Goal: Use online tool/utility: Utilize a website feature to perform a specific function

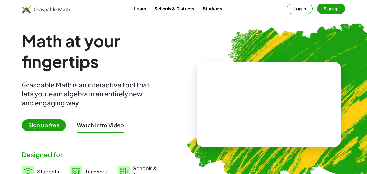
click at [42, 123] on span "Sign up free" at bounding box center [44, 125] width 44 height 12
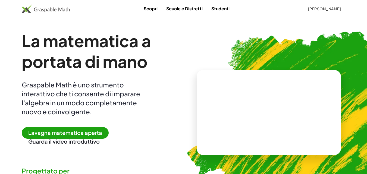
click at [96, 131] on font "Lavagna matematica aperta" at bounding box center [65, 132] width 74 height 7
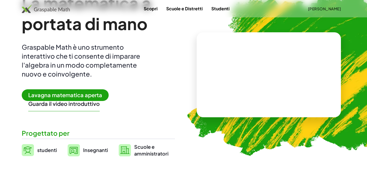
scroll to position [54, 0]
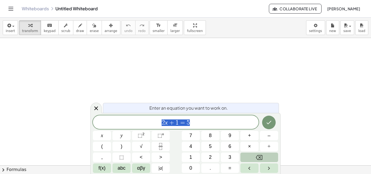
click at [251, 157] on button "Backspace" at bounding box center [259, 158] width 38 height 10
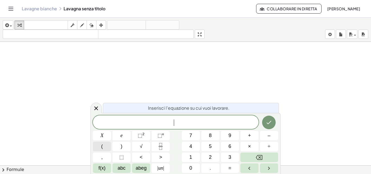
click at [104, 142] on button "(" at bounding box center [102, 147] width 18 height 10
click at [188, 160] on button "1" at bounding box center [191, 158] width 18 height 10
click at [192, 165] on font "0" at bounding box center [190, 167] width 3 height 5
click at [224, 155] on button "3" at bounding box center [230, 158] width 18 height 10
click at [255, 146] on button "×" at bounding box center [249, 147] width 18 height 10
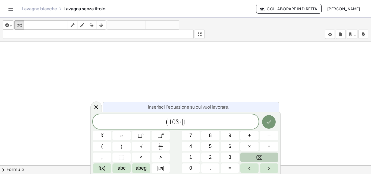
click at [260, 154] on button "Backspace" at bounding box center [259, 158] width 38 height 10
click at [138, 134] on font "⬚" at bounding box center [140, 135] width 5 height 5
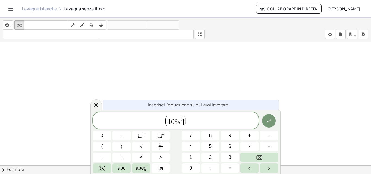
click at [185, 117] on span ")" at bounding box center [185, 121] width 4 height 10
click at [183, 119] on span "( 1 0 3 x 2 ​ )" at bounding box center [175, 121] width 23 height 10
click at [182, 118] on span "2" at bounding box center [182, 119] width 3 height 6
click at [182, 123] on span "1 0 3 x 3 ​" at bounding box center [176, 120] width 16 height 9
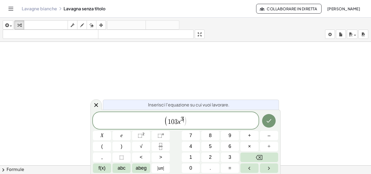
click at [183, 122] on span "( 1 0 3 x 3 ​ )" at bounding box center [175, 121] width 23 height 10
click at [181, 124] on span "1 0 3 x 3 ​" at bounding box center [176, 120] width 16 height 9
click at [184, 124] on span ")" at bounding box center [185, 121] width 4 height 10
click at [119, 167] on font "abc" at bounding box center [122, 167] width 8 height 5
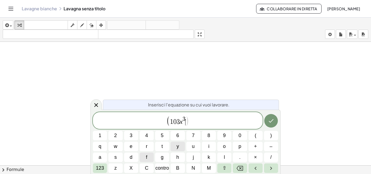
click at [179, 144] on button "y" at bounding box center [177, 147] width 14 height 10
click at [97, 164] on button "123" at bounding box center [100, 168] width 14 height 10
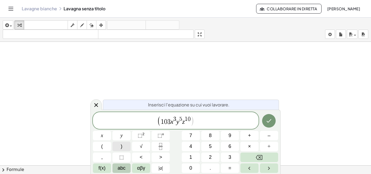
click at [122, 147] on span ")" at bounding box center [122, 146] width 2 height 7
click at [248, 144] on span "×" at bounding box center [249, 146] width 3 height 7
click at [107, 147] on button "(" at bounding box center [102, 147] width 18 height 10
click at [121, 149] on span ")" at bounding box center [122, 146] width 2 height 7
click at [270, 121] on icon "Fatto" at bounding box center [269, 121] width 5 height 4
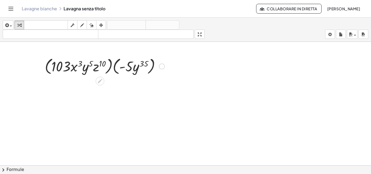
click at [108, 71] on div at bounding box center [104, 66] width 125 height 21
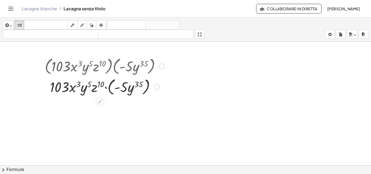
click at [110, 92] on div at bounding box center [104, 86] width 125 height 21
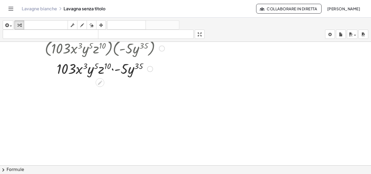
scroll to position [27, 0]
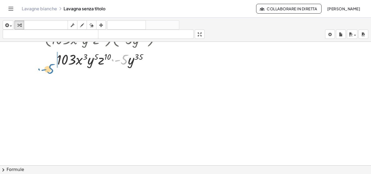
drag, startPoint x: 125, startPoint y: 60, endPoint x: 52, endPoint y: 69, distance: 74.1
click at [52, 69] on div "· ( · 103 · x 3 · y 5 · z 10 ) · ( · - 5 · y 35 ) · 103 · x 3 · y 5 · z 10 · ( …" at bounding box center [103, 48] width 132 height 43
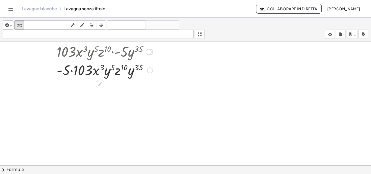
scroll to position [0, 0]
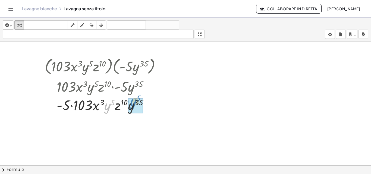
drag, startPoint x: 105, startPoint y: 107, endPoint x: 130, endPoint y: 102, distance: 26.1
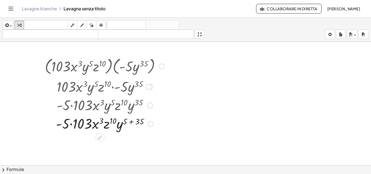
click at [131, 122] on div at bounding box center [104, 123] width 125 height 18
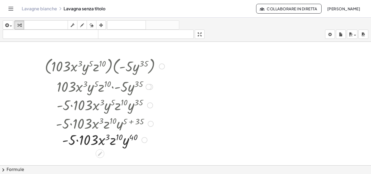
scroll to position [27, 0]
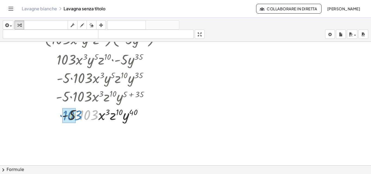
drag, startPoint x: 83, startPoint y: 119, endPoint x: 67, endPoint y: 119, distance: 16.3
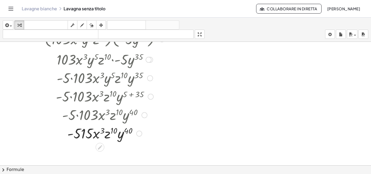
scroll to position [54, 0]
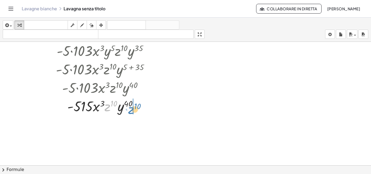
drag, startPoint x: 109, startPoint y: 107, endPoint x: 133, endPoint y: 110, distance: 23.8
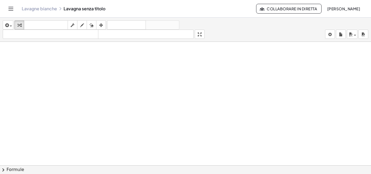
scroll to position [232, 0]
click at [10, 21] on button "inserire" at bounding box center [8, 24] width 11 height 9
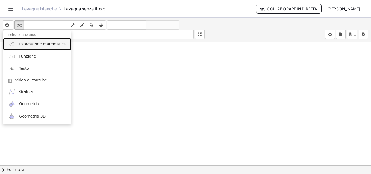
click at [24, 46] on font "Espressione matematica" at bounding box center [42, 44] width 47 height 4
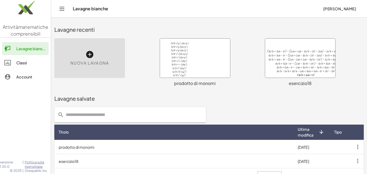
click at [174, 70] on div at bounding box center [195, 58] width 70 height 39
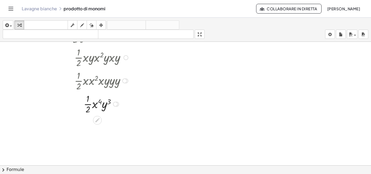
scroll to position [1331, 0]
